Goal: Task Accomplishment & Management: Use online tool/utility

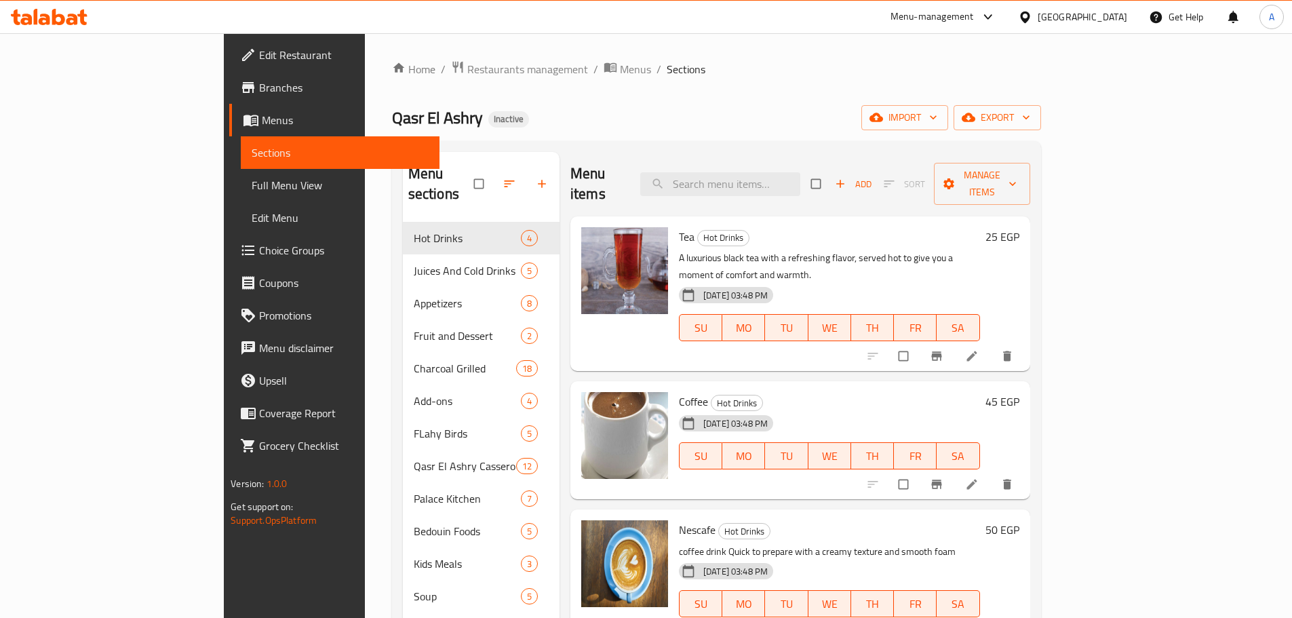
click at [259, 49] on span "Edit Restaurant" at bounding box center [344, 55] width 170 height 16
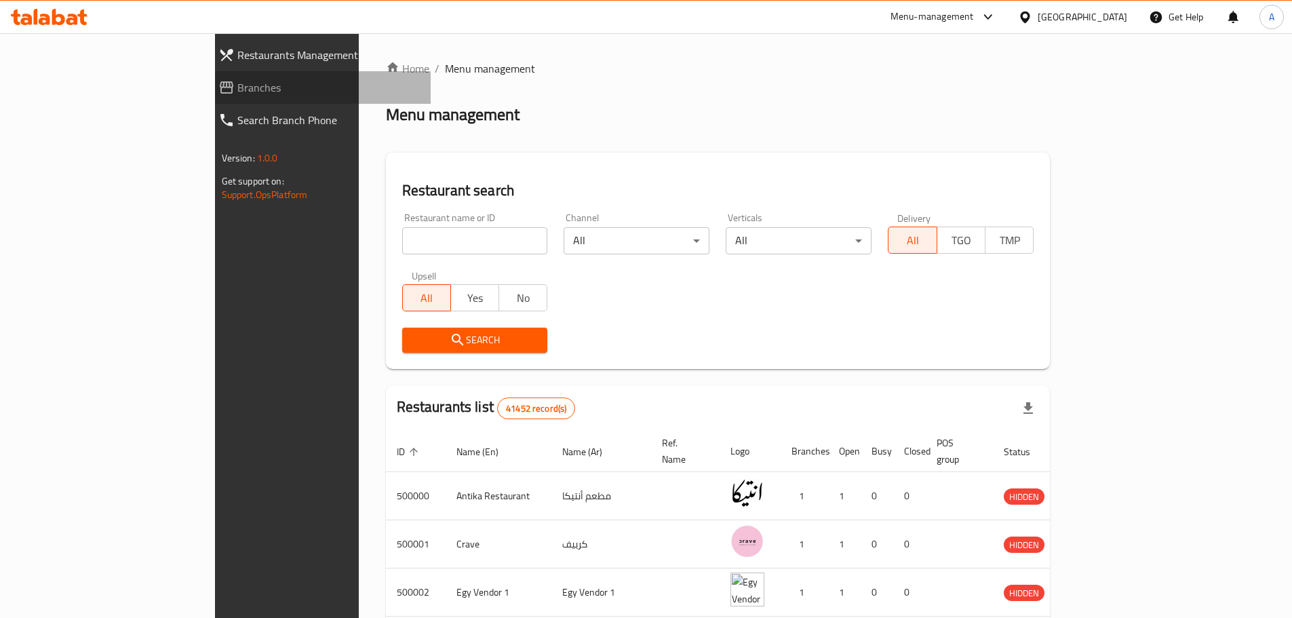
click at [237, 92] on span "Branches" at bounding box center [328, 87] width 182 height 16
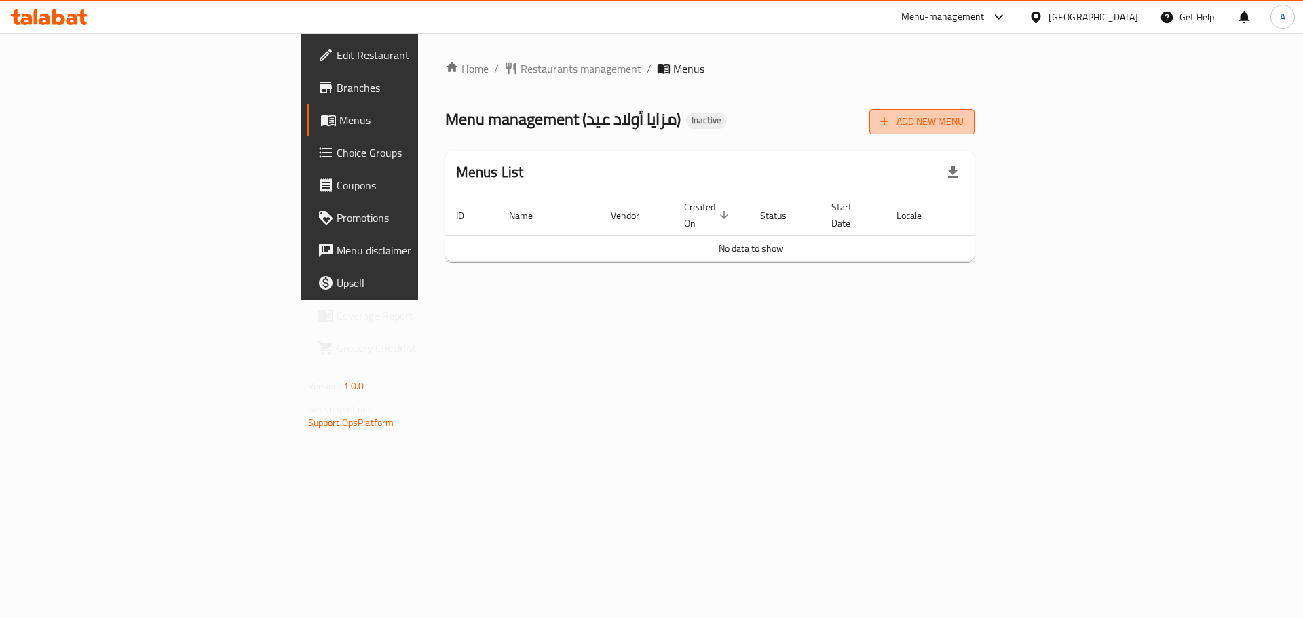
click at [963, 123] on span "Add New Menu" at bounding box center [921, 121] width 83 height 17
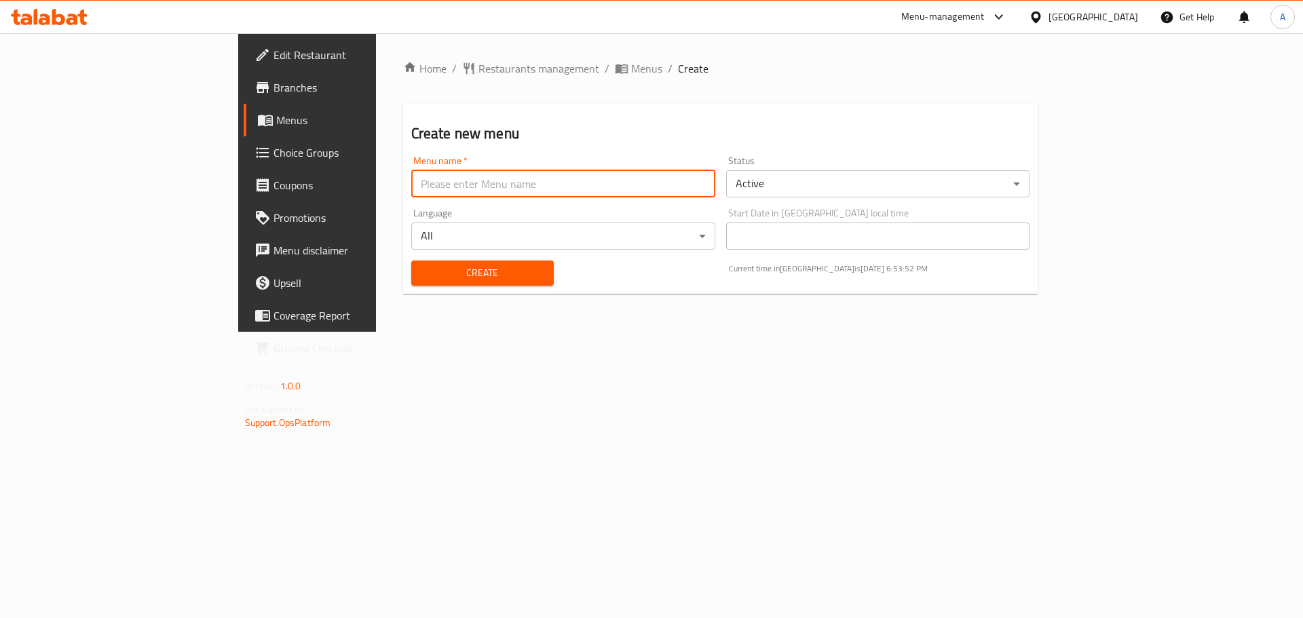
click at [428, 176] on input "text" at bounding box center [563, 183] width 304 height 27
type input "New"
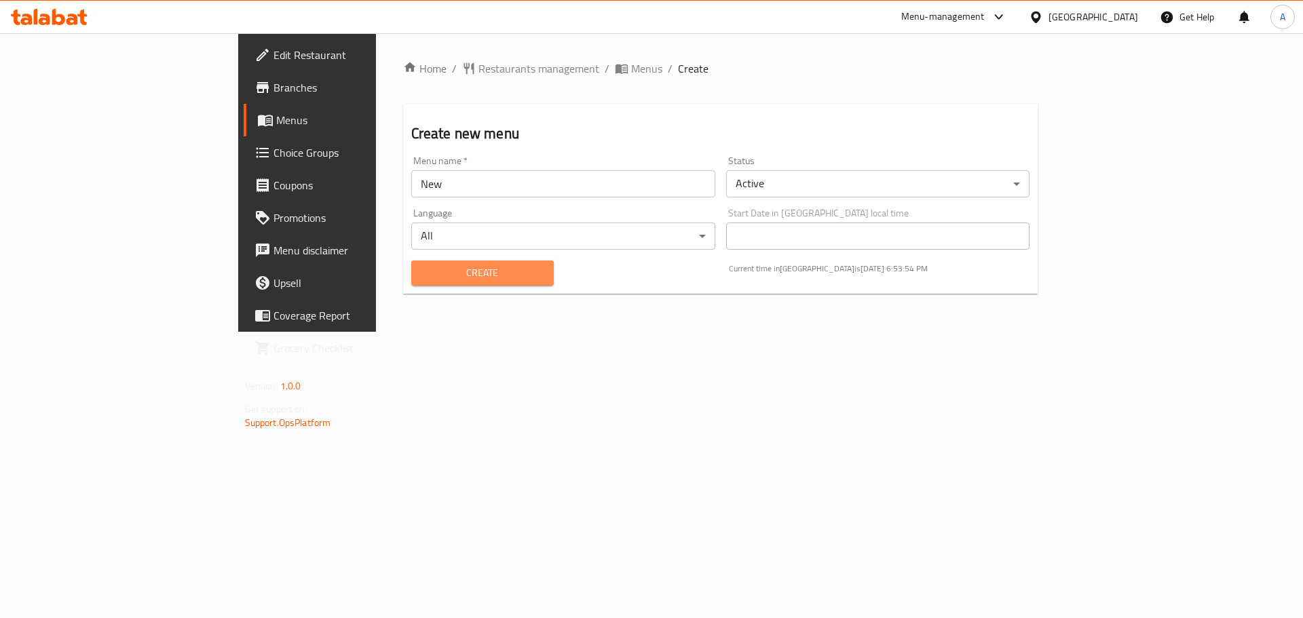
click at [422, 275] on span "Create" at bounding box center [482, 273] width 121 height 17
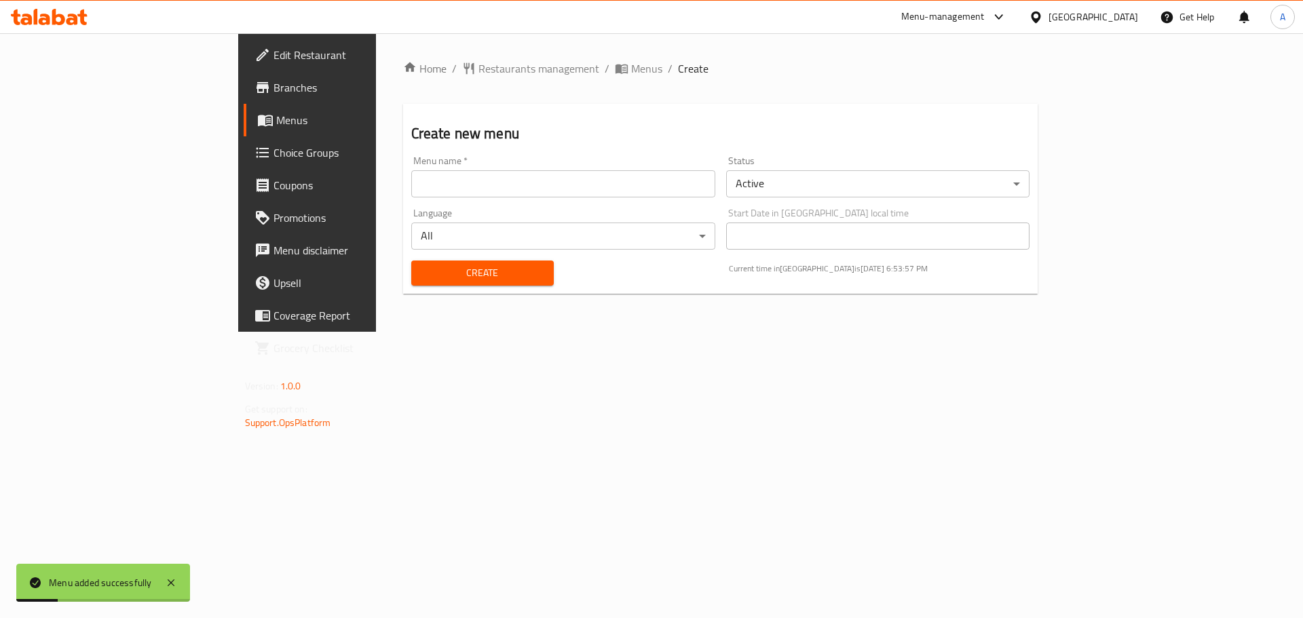
click at [273, 85] on span "Branches" at bounding box center [359, 87] width 172 height 16
